Goal: Information Seeking & Learning: Find specific fact

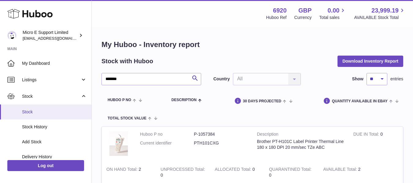
click at [39, 112] on span "Stock" at bounding box center [54, 112] width 65 height 6
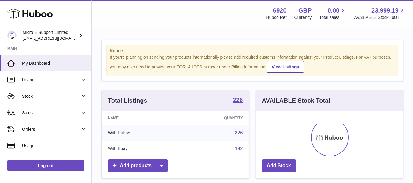
scroll to position [95, 147]
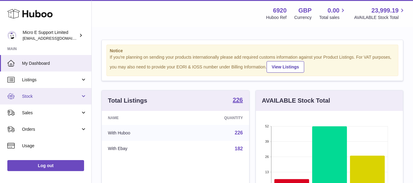
click at [56, 98] on span "Stock" at bounding box center [51, 97] width 58 height 6
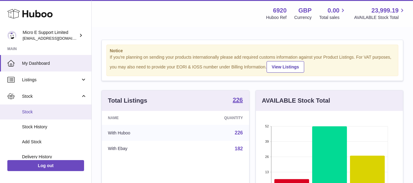
click at [40, 112] on span "Stock" at bounding box center [54, 112] width 65 height 6
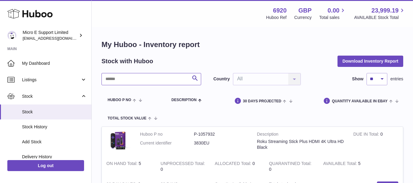
click at [150, 79] on input "text" at bounding box center [152, 79] width 100 height 12
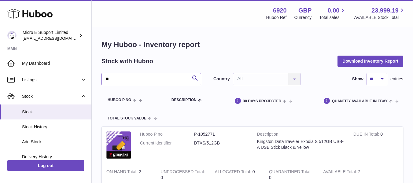
type input "*"
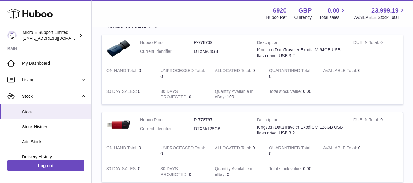
scroll to position [122, 0]
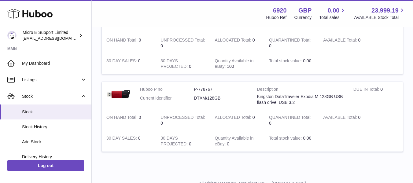
type input "****"
click at [211, 99] on dd "DTXM/128GB" at bounding box center [221, 98] width 54 height 6
copy tr "DTXM/128GB"
